Goal: Task Accomplishment & Management: Manage account settings

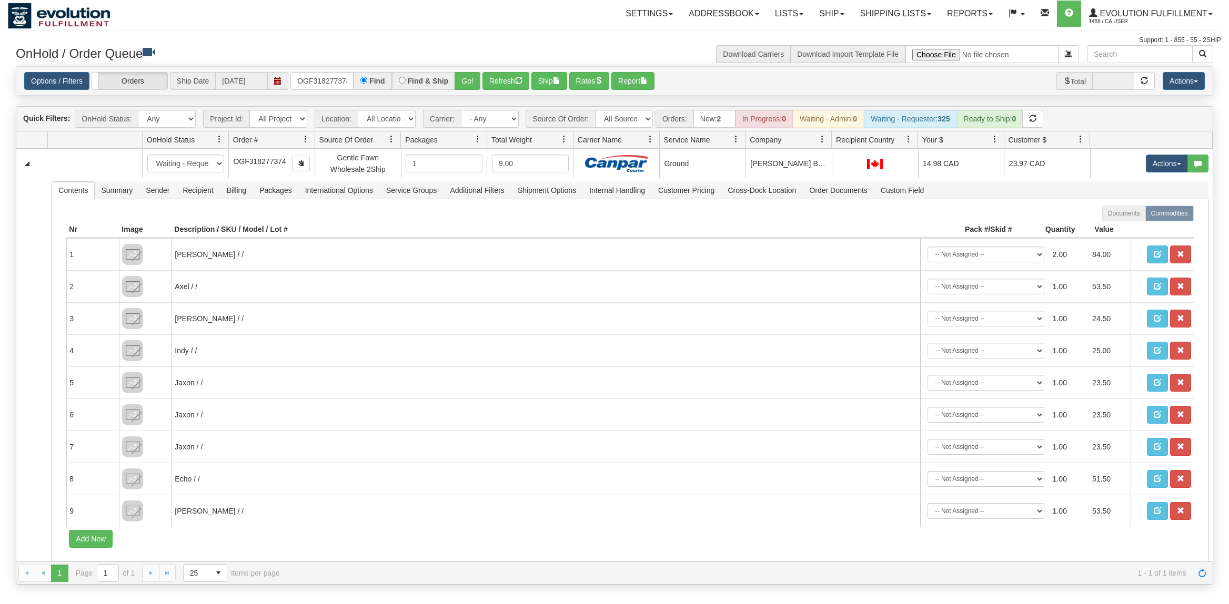
click at [326, 84] on input "OGF318277374" at bounding box center [321, 81] width 63 height 18
click at [327, 84] on input "OGF318277374" at bounding box center [321, 81] width 63 height 18
click at [465, 79] on button "Go!" at bounding box center [467, 81] width 26 height 18
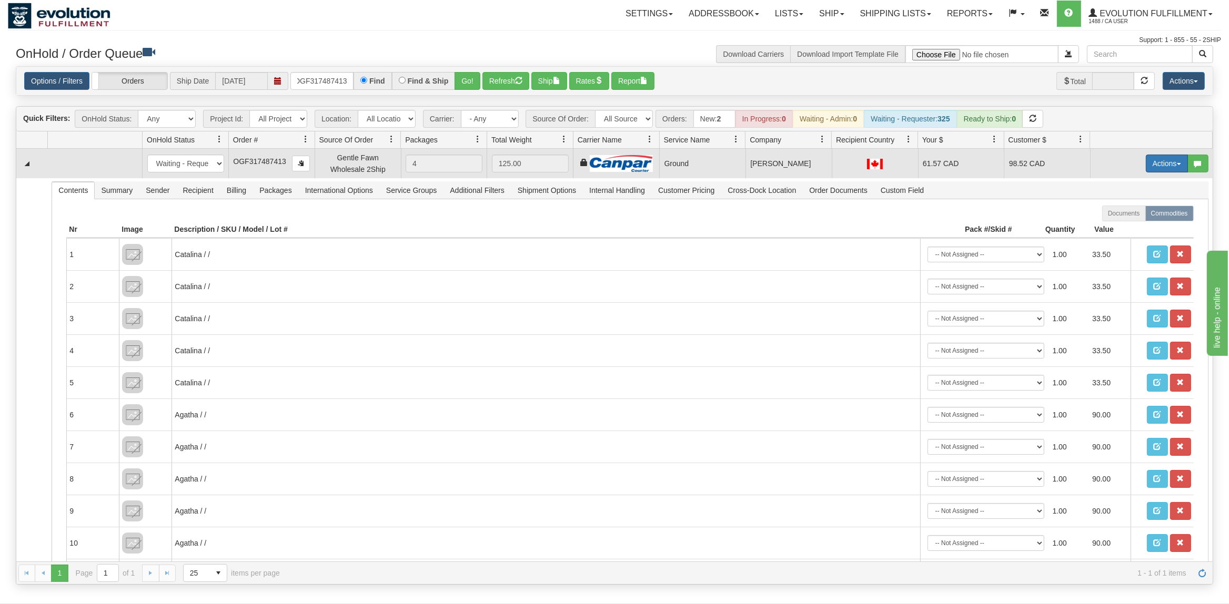
click at [1165, 165] on button "Actions" at bounding box center [1167, 164] width 42 height 18
click at [1140, 211] on span "Rate All Services" at bounding box center [1144, 211] width 63 height 8
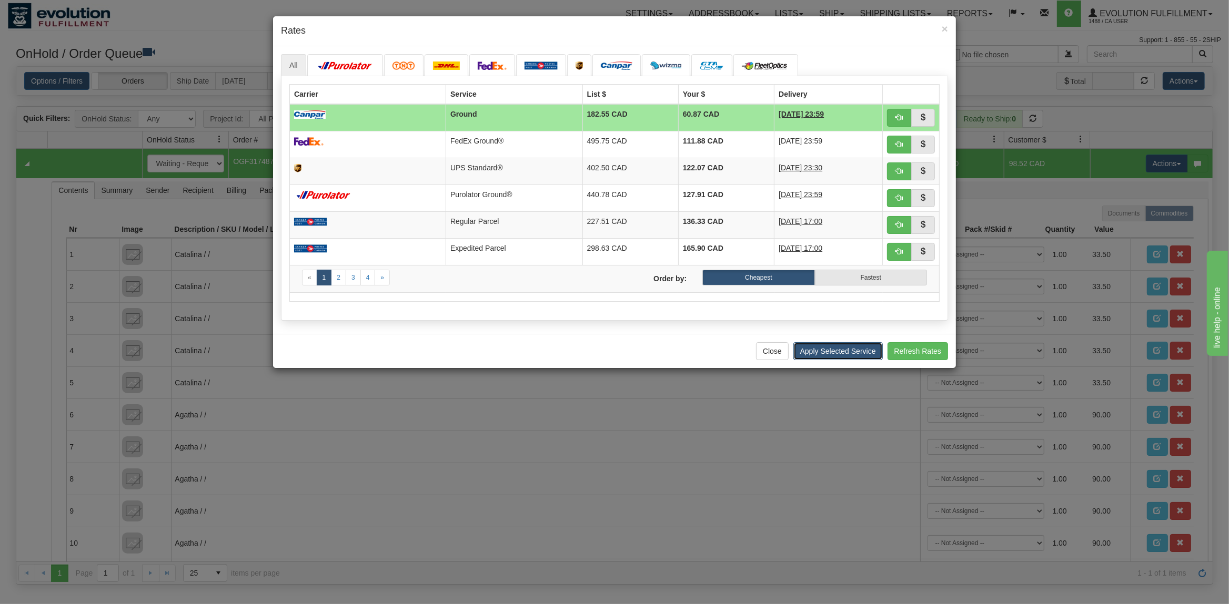
click at [809, 352] on button "Apply Selected Service" at bounding box center [837, 351] width 89 height 18
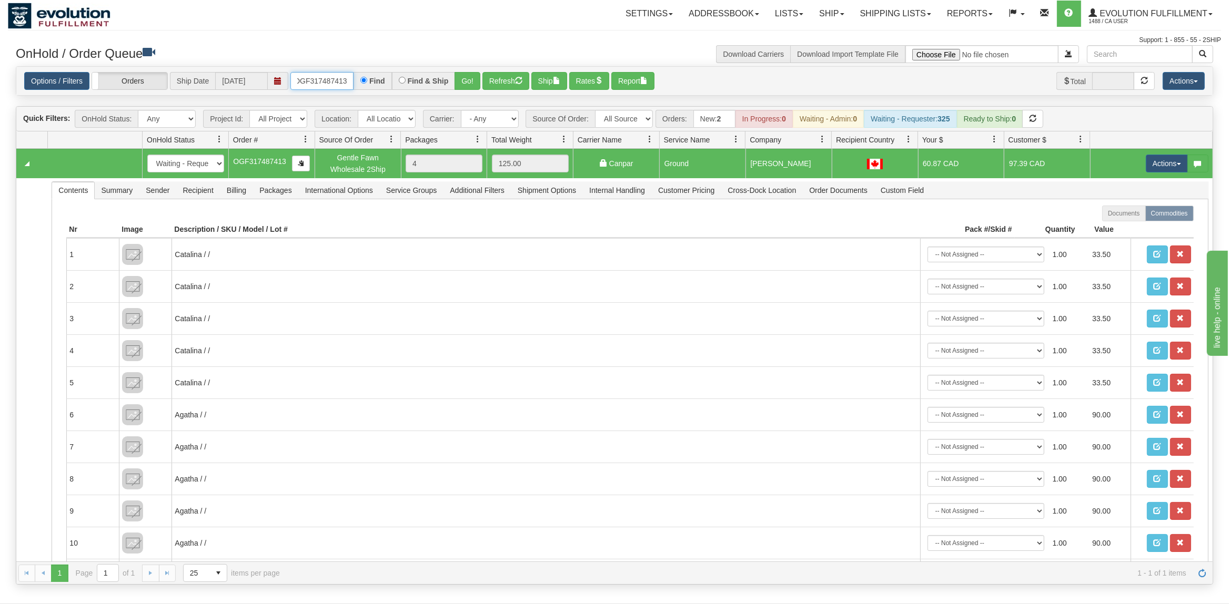
click at [346, 88] on input "OGF317487413" at bounding box center [321, 81] width 63 height 18
click at [345, 86] on input "OGF317487413" at bounding box center [321, 81] width 63 height 18
type input "OMBK17327501"
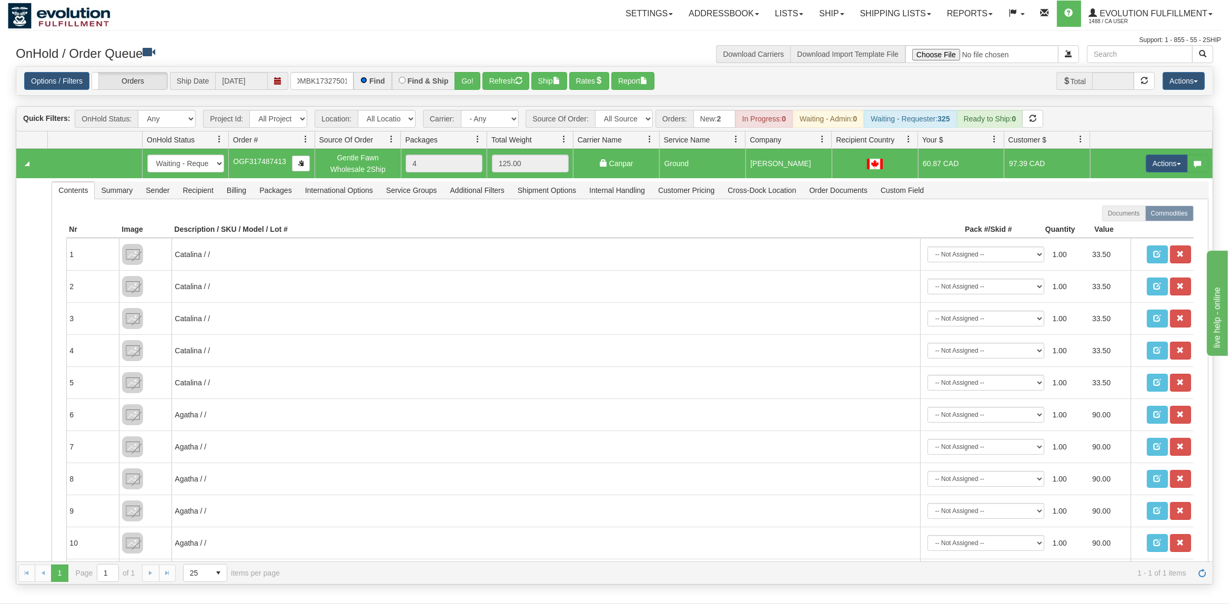
scroll to position [0, 5]
click at [475, 75] on button "Go!" at bounding box center [467, 81] width 26 height 18
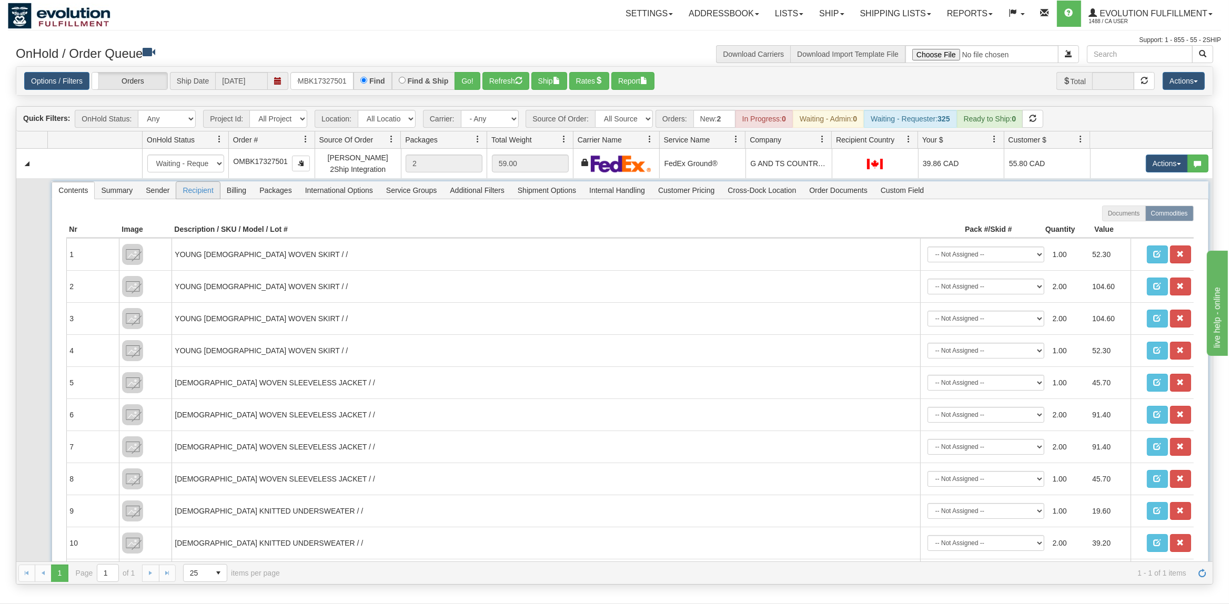
click at [191, 191] on span "Recipient" at bounding box center [197, 190] width 43 height 17
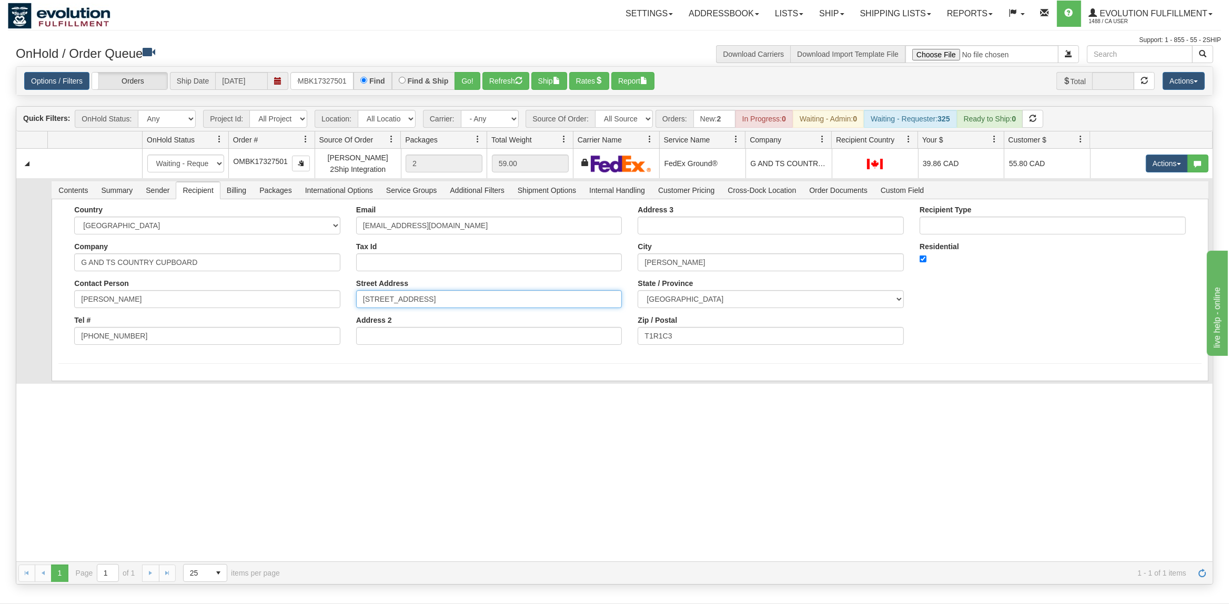
drag, startPoint x: 518, startPoint y: 305, endPoint x: 300, endPoint y: 302, distance: 217.8
click at [300, 302] on div "Country [GEOGRAPHIC_DATA] [GEOGRAPHIC_DATA] [GEOGRAPHIC_DATA] [GEOGRAPHIC_DATA]…" at bounding box center [629, 279] width 1142 height 147
drag, startPoint x: 507, startPoint y: 297, endPoint x: 302, endPoint y: 297, distance: 204.1
click at [356, 297] on input "[STREET_ADDRESS]" at bounding box center [489, 299] width 266 height 18
click at [329, 364] on hr at bounding box center [629, 363] width 1142 height 1
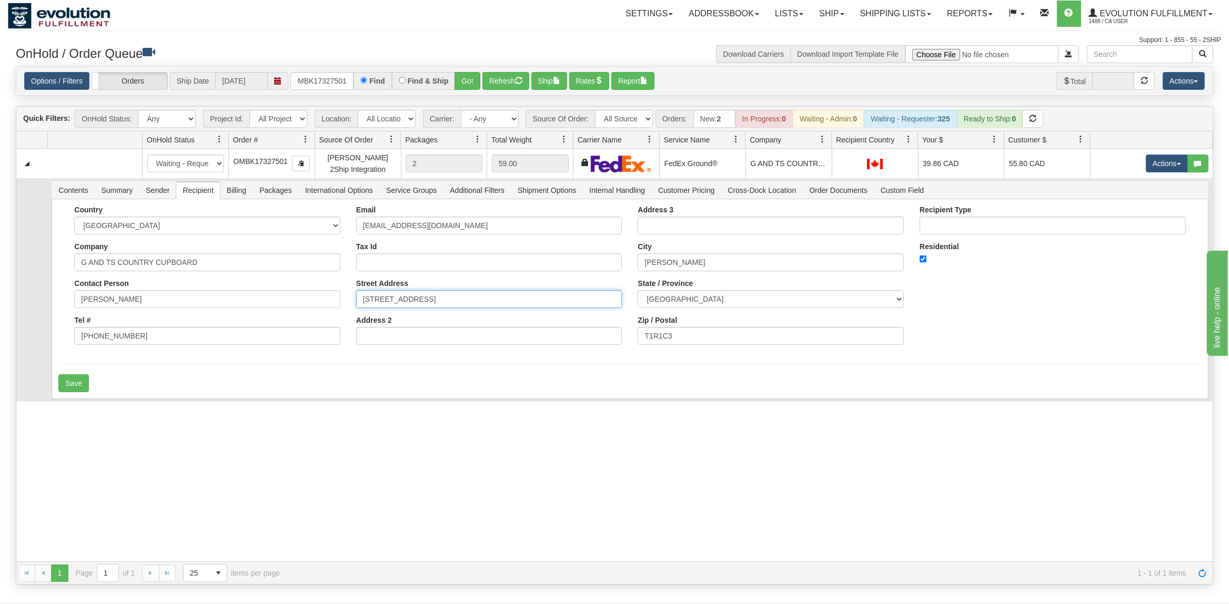
click at [375, 299] on input "[STREET_ADDRESS]" at bounding box center [489, 299] width 266 height 18
click at [379, 300] on input "[STREET_ADDRESS]" at bounding box center [489, 299] width 266 height 18
type input "[STREET_ADDRESS]"
click at [85, 386] on button "Save" at bounding box center [73, 383] width 31 height 18
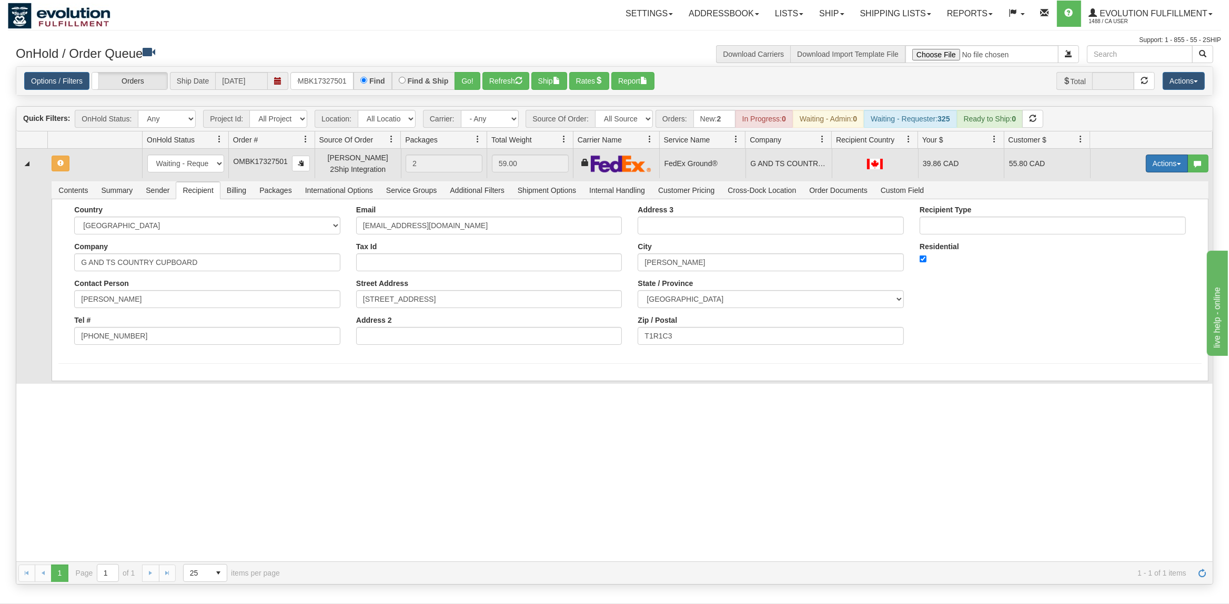
click at [1167, 162] on button "Actions" at bounding box center [1167, 164] width 42 height 18
click at [1115, 211] on span "Rate All Services" at bounding box center [1144, 211] width 63 height 8
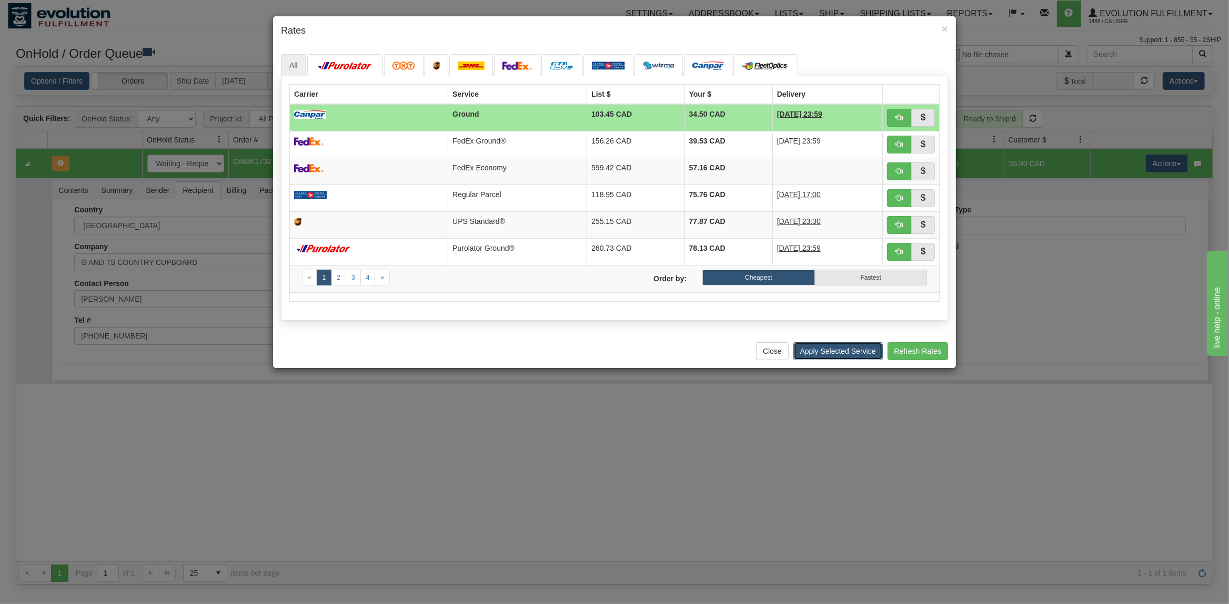
click at [846, 360] on button "Apply Selected Service" at bounding box center [837, 351] width 89 height 18
